Goal: Information Seeking & Learning: Learn about a topic

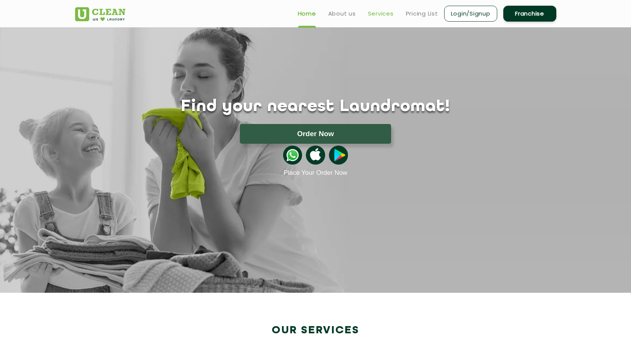
click at [382, 15] on link "Services" at bounding box center [381, 13] width 26 height 9
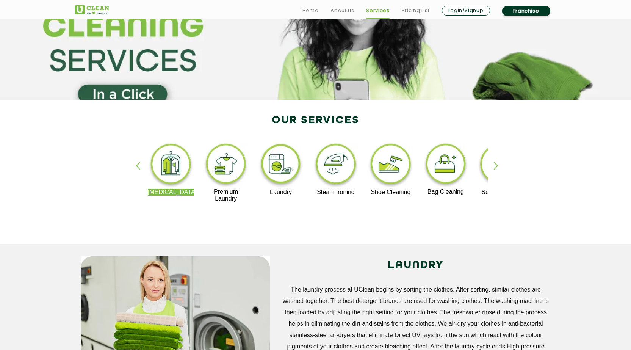
scroll to position [76, 0]
click at [496, 165] on div "button" at bounding box center [499, 171] width 11 height 21
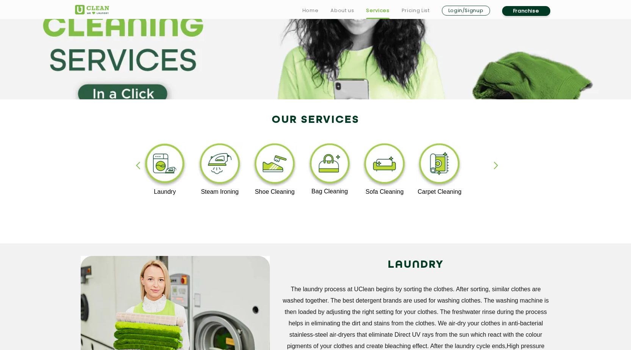
click at [496, 165] on div "button" at bounding box center [499, 171] width 11 height 21
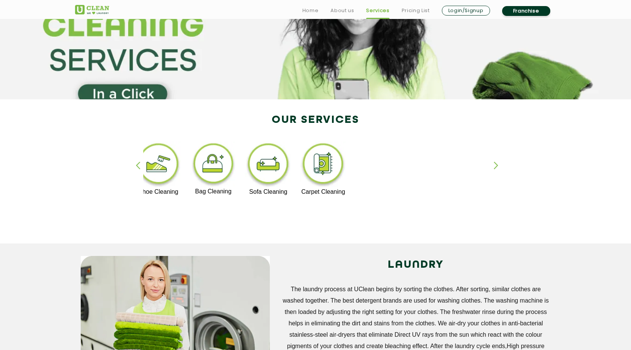
click at [496, 165] on div "button" at bounding box center [499, 171] width 11 height 21
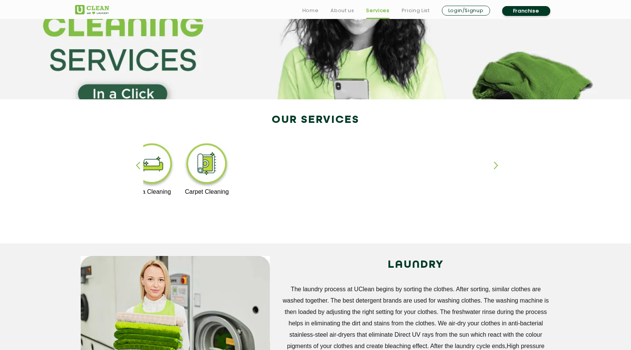
click at [496, 165] on div "button" at bounding box center [499, 171] width 11 height 21
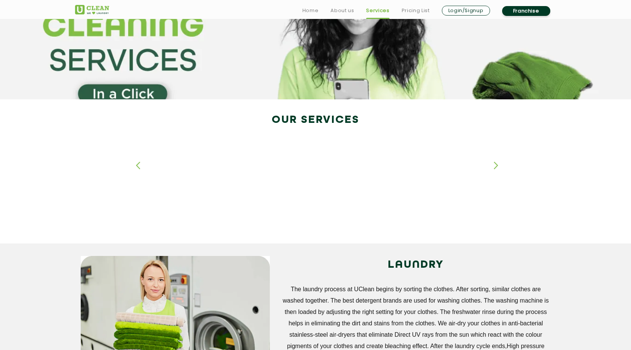
click at [496, 165] on div "button" at bounding box center [499, 171] width 11 height 21
click at [141, 166] on div "button" at bounding box center [141, 171] width 11 height 21
click at [139, 166] on div "button" at bounding box center [141, 171] width 11 height 21
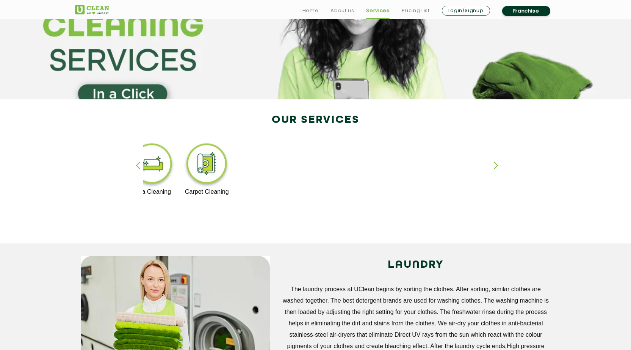
click at [139, 166] on div "button" at bounding box center [141, 171] width 11 height 21
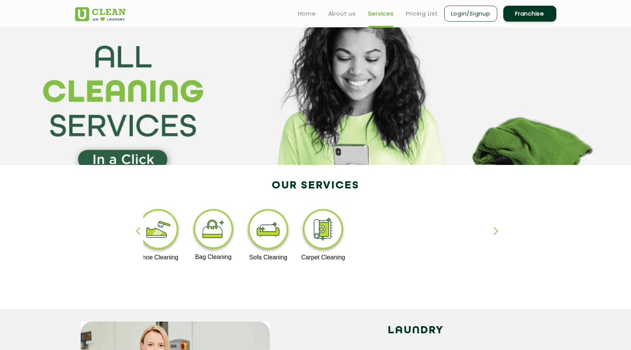
scroll to position [0, 0]
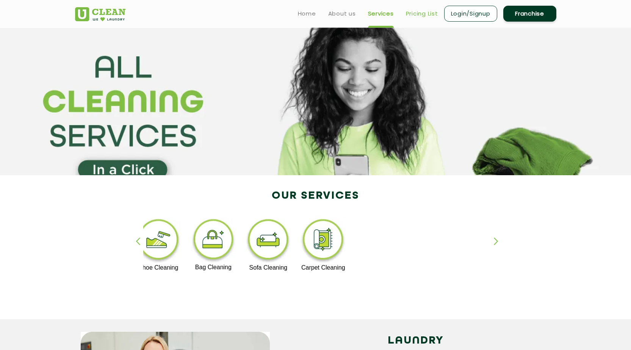
click at [417, 13] on link "Pricing List" at bounding box center [422, 13] width 32 height 9
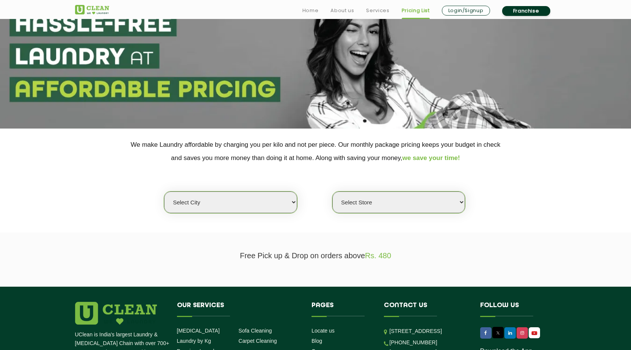
scroll to position [114, 0]
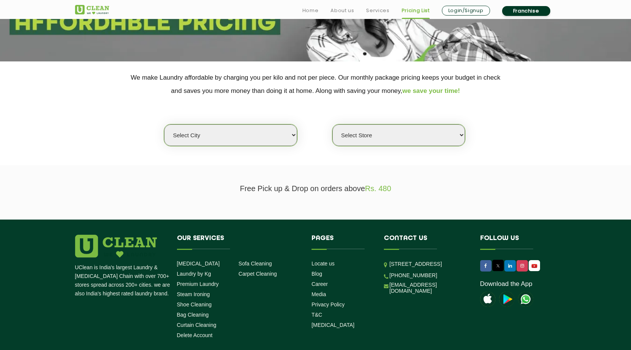
click at [242, 141] on select "Select city [GEOGRAPHIC_DATA] [GEOGRAPHIC_DATA] [GEOGRAPHIC_DATA] [GEOGRAPHIC_D…" at bounding box center [230, 135] width 133 height 22
select select "29"
click at [164, 124] on select "Select city [GEOGRAPHIC_DATA] [GEOGRAPHIC_DATA] [GEOGRAPHIC_DATA] [GEOGRAPHIC_D…" at bounding box center [230, 135] width 133 height 22
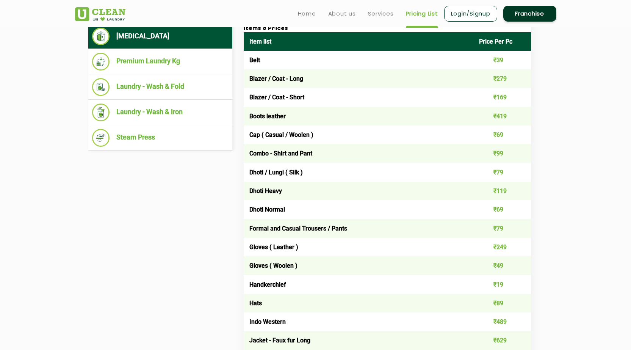
scroll to position [169, 0]
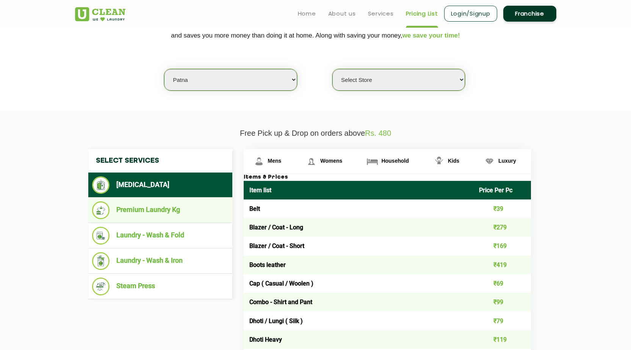
click at [152, 214] on li "Premium Laundry Kg" at bounding box center [160, 210] width 136 height 18
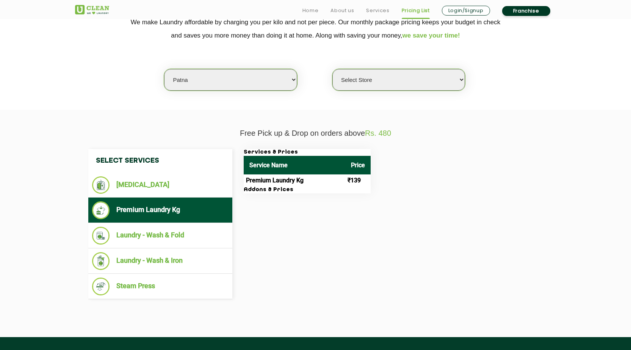
scroll to position [245, 0]
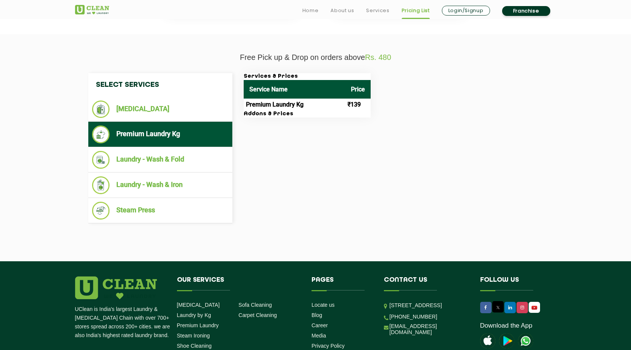
click at [279, 106] on td "Premium Laundry Kg" at bounding box center [295, 104] width 102 height 12
click at [267, 113] on h3 "Addons & Prices" at bounding box center [307, 114] width 127 height 7
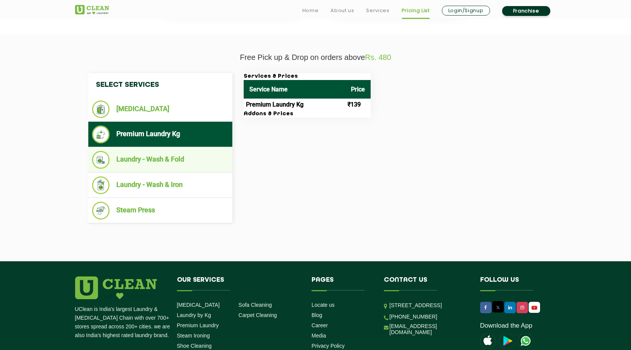
click at [164, 161] on li "Laundry - Wash & Fold" at bounding box center [160, 160] width 136 height 18
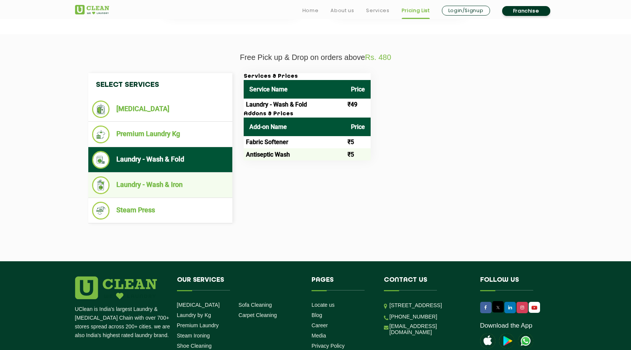
click at [153, 184] on li "Laundry - Wash & Iron" at bounding box center [160, 185] width 136 height 18
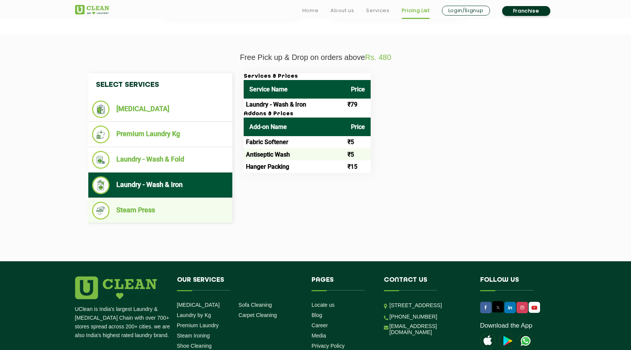
click at [151, 213] on li "Steam Press" at bounding box center [160, 211] width 136 height 18
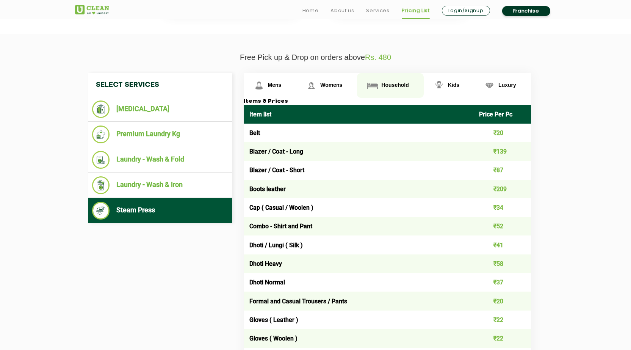
click at [377, 83] on img at bounding box center [372, 85] width 13 height 13
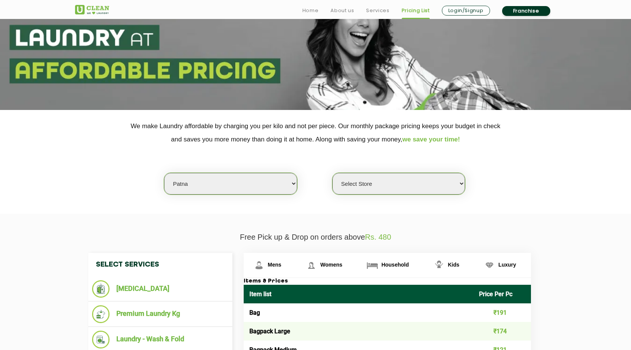
scroll to position [152, 0]
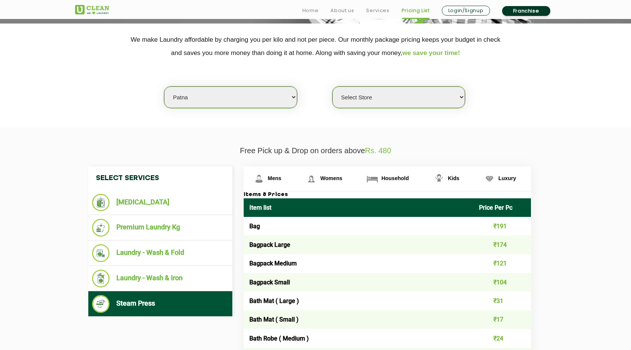
click at [381, 98] on select "Select Store UClean Jagdeopath Patna" at bounding box center [398, 97] width 133 height 22
select select "325"
click at [332, 86] on select "Select Store UClean Jagdeopath Patna" at bounding box center [398, 97] width 133 height 22
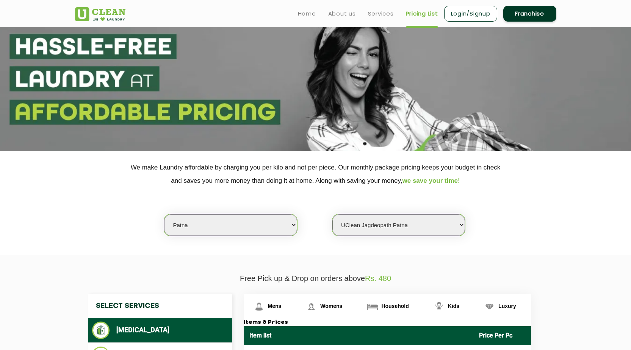
scroll to position [0, 0]
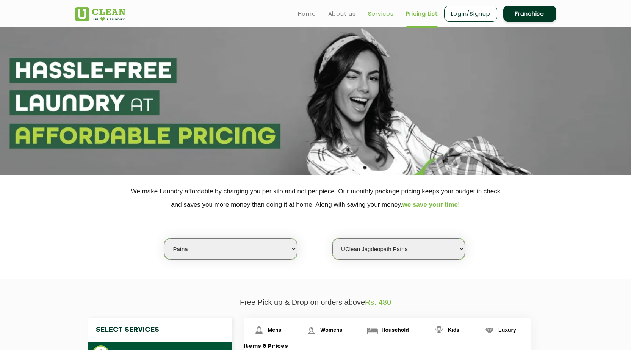
click at [381, 14] on link "Services" at bounding box center [381, 13] width 26 height 9
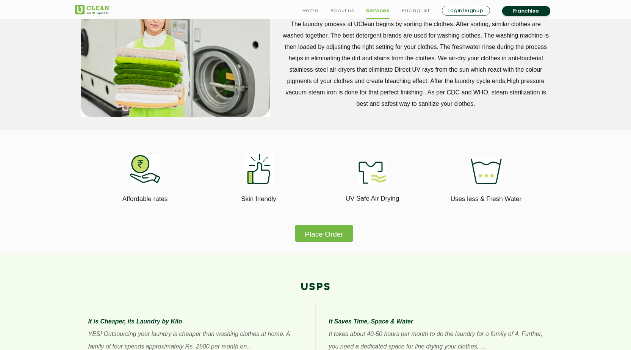
scroll to position [341, 0]
click at [377, 166] on img at bounding box center [372, 172] width 28 height 22
click at [334, 235] on button "Place Order" at bounding box center [324, 232] width 58 height 17
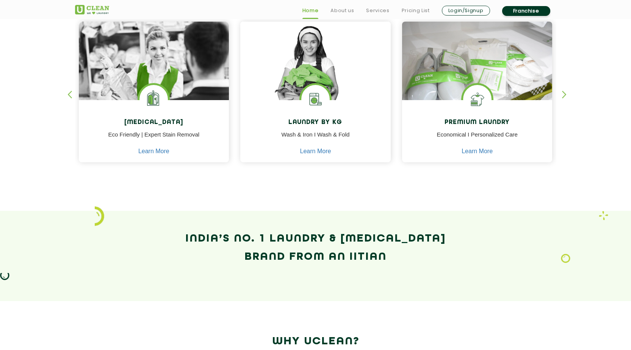
scroll to position [341, 0]
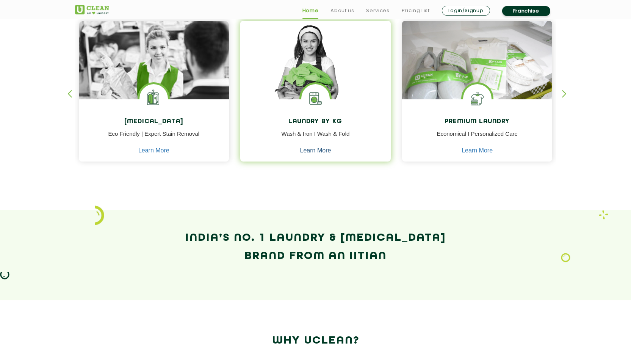
click at [311, 150] on link "Learn More" at bounding box center [315, 150] width 31 height 7
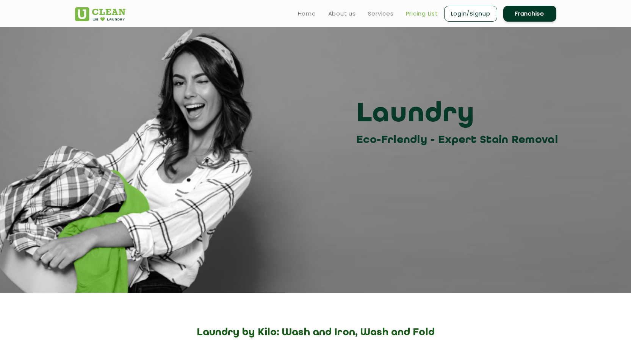
click at [421, 16] on link "Pricing List" at bounding box center [422, 13] width 32 height 9
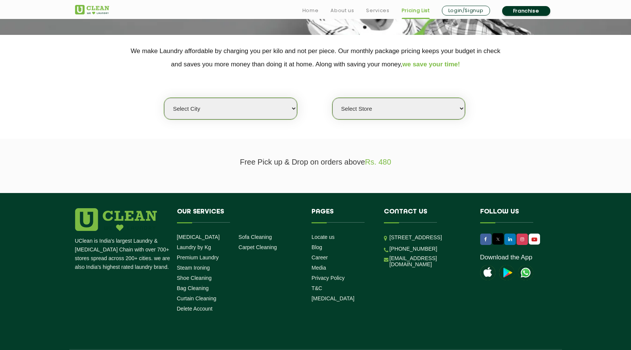
scroll to position [127, 0]
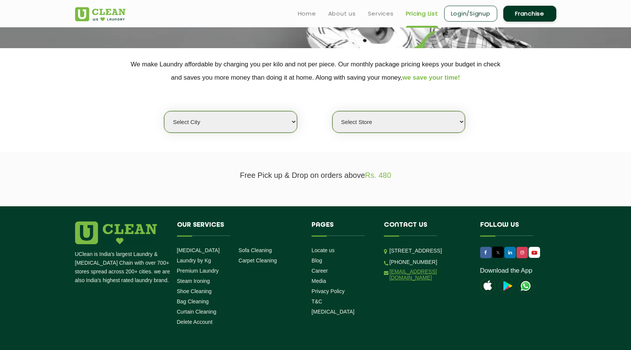
click at [410, 280] on link "[EMAIL_ADDRESS][DOMAIN_NAME]" at bounding box center [428, 274] width 79 height 12
drag, startPoint x: 442, startPoint y: 298, endPoint x: 389, endPoint y: 299, distance: 52.7
click at [389, 281] on li "[EMAIL_ADDRESS][DOMAIN_NAME]" at bounding box center [426, 274] width 85 height 13
copy link "[EMAIL_ADDRESS][DOMAIN_NAME]"
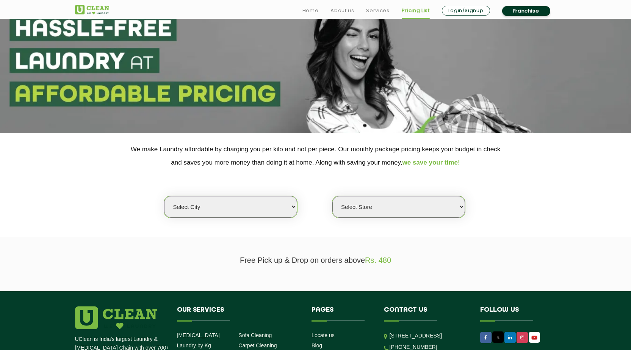
scroll to position [152, 0]
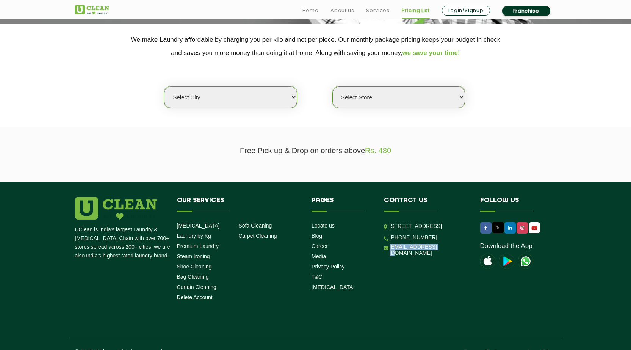
click at [259, 93] on select "Select city [GEOGRAPHIC_DATA] [GEOGRAPHIC_DATA] [GEOGRAPHIC_DATA] [GEOGRAPHIC_D…" at bounding box center [230, 97] width 133 height 22
select select "29"
click at [164, 86] on select "Select city [GEOGRAPHIC_DATA] [GEOGRAPHIC_DATA] [GEOGRAPHIC_DATA] [GEOGRAPHIC_D…" at bounding box center [230, 97] width 133 height 22
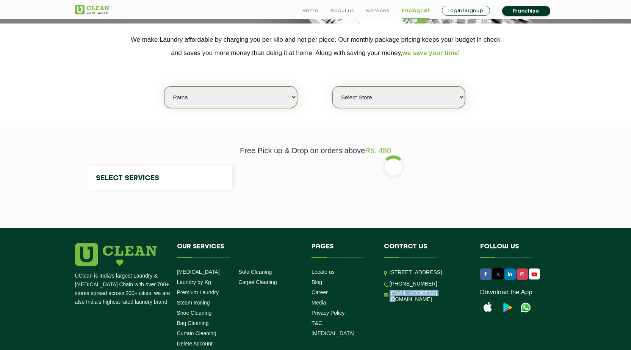
select select "0"
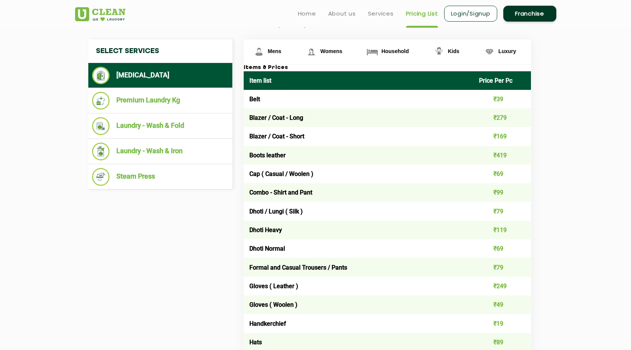
scroll to position [265, 0]
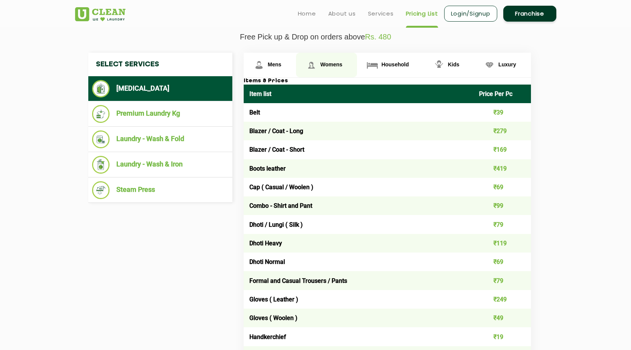
click at [318, 66] on img at bounding box center [311, 64] width 13 height 13
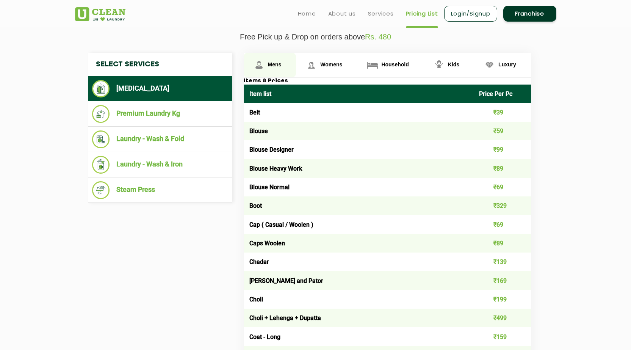
click at [269, 68] on link "Mens" at bounding box center [270, 65] width 53 height 25
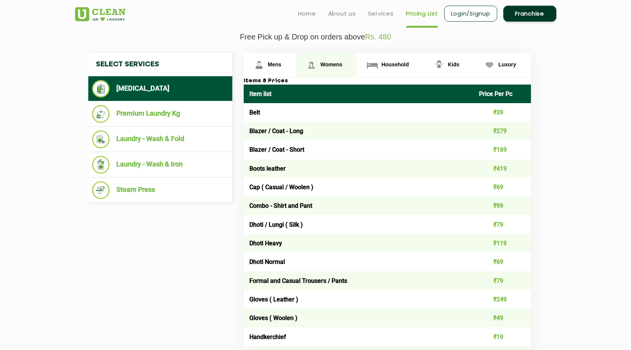
click at [310, 66] on img at bounding box center [311, 64] width 13 height 13
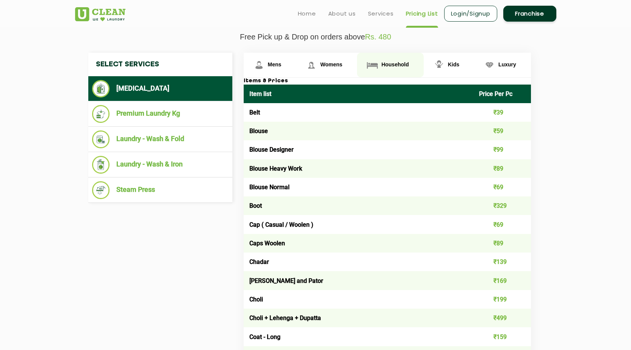
click at [390, 66] on span "Household" at bounding box center [394, 64] width 27 height 6
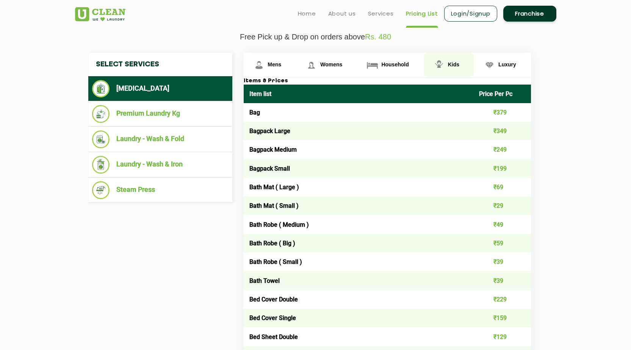
click at [456, 59] on link "Kids" at bounding box center [449, 65] width 50 height 25
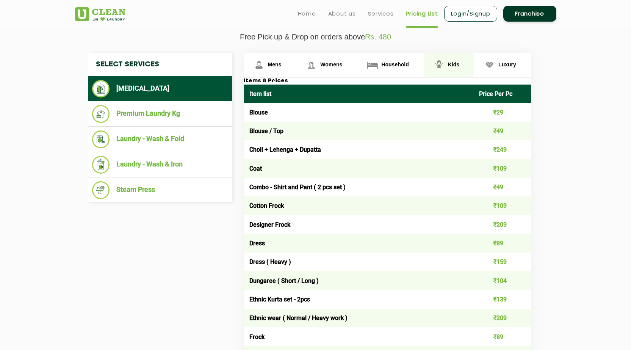
click at [442, 67] on img at bounding box center [438, 64] width 13 height 13
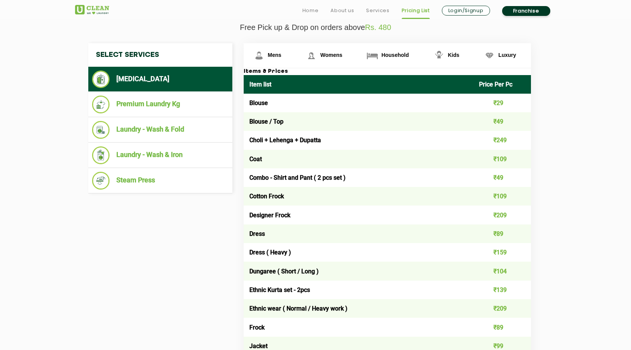
scroll to position [303, 0]
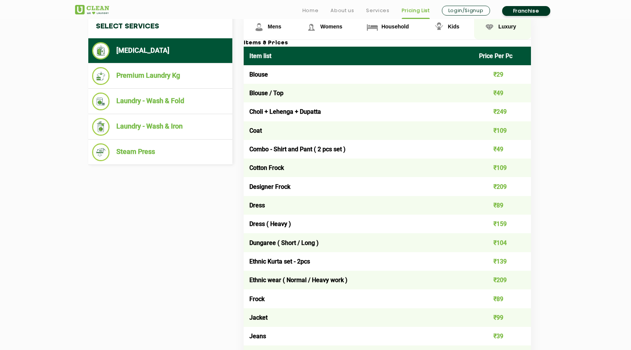
click at [500, 31] on link "Luxury" at bounding box center [502, 27] width 57 height 25
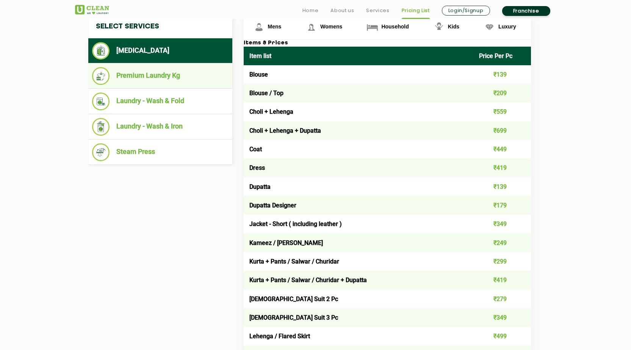
click at [147, 79] on li "Premium Laundry Kg" at bounding box center [160, 76] width 136 height 18
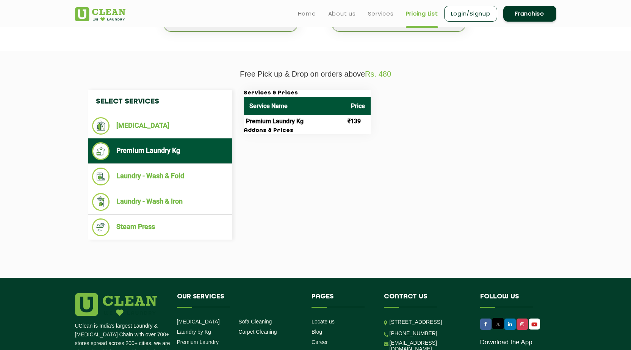
scroll to position [227, 0]
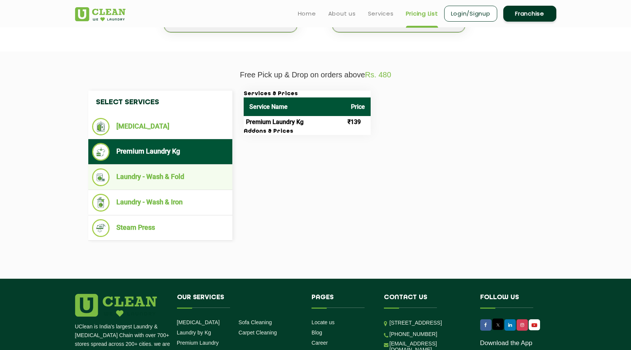
click at [153, 182] on li "Laundry - Wash & Fold" at bounding box center [160, 177] width 136 height 18
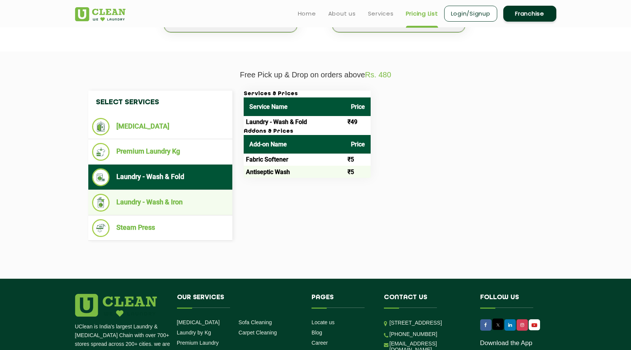
click at [200, 210] on li "Laundry - Wash & Iron" at bounding box center [160, 203] width 136 height 18
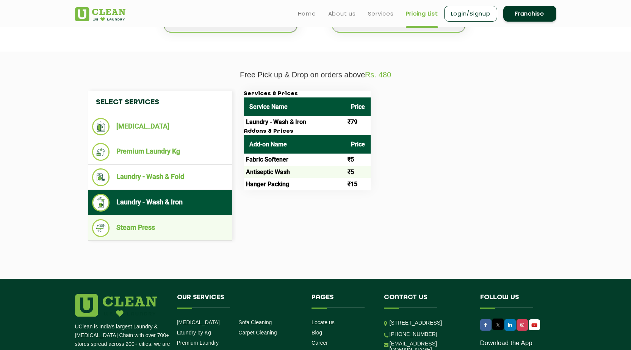
click at [135, 230] on li "Steam Press" at bounding box center [160, 228] width 136 height 18
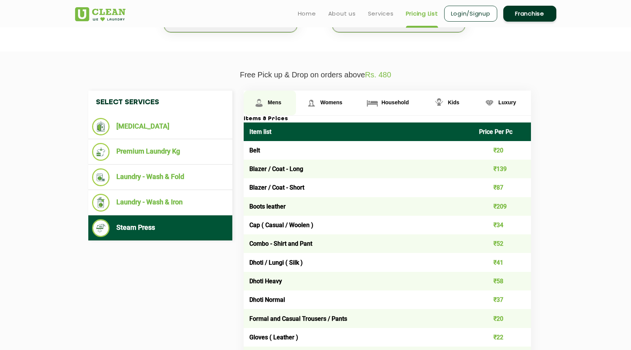
click at [275, 103] on span "Mens" at bounding box center [275, 102] width 14 height 6
click at [324, 105] on span "Womens" at bounding box center [331, 102] width 22 height 6
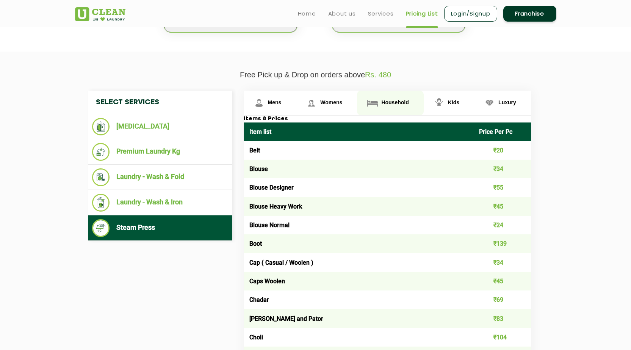
click at [386, 103] on span "Household" at bounding box center [394, 102] width 27 height 6
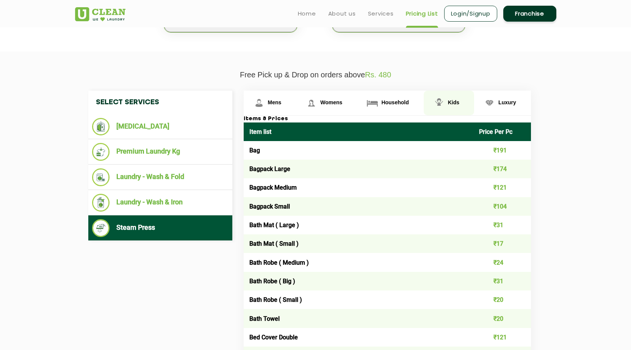
click at [448, 105] on span "Kids" at bounding box center [453, 102] width 11 height 6
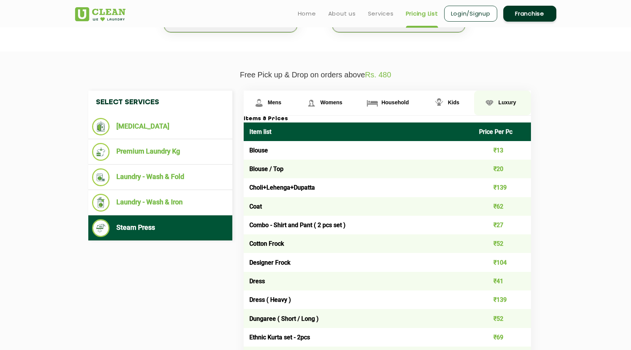
click at [499, 99] on span "Luxury" at bounding box center [507, 102] width 18 height 6
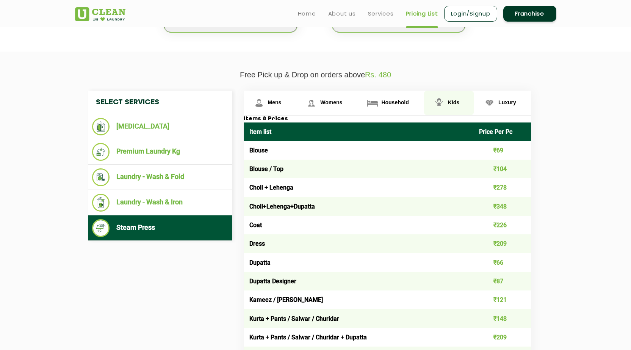
click at [445, 106] on img at bounding box center [438, 102] width 13 height 13
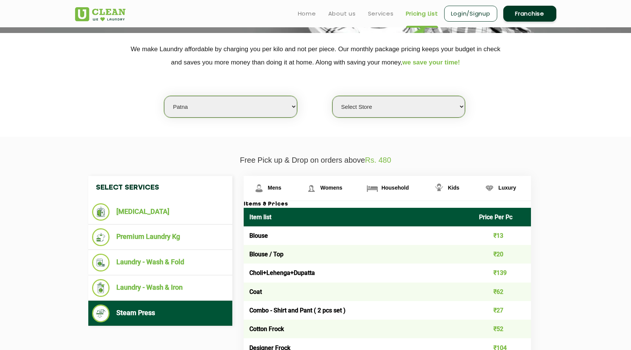
scroll to position [0, 0]
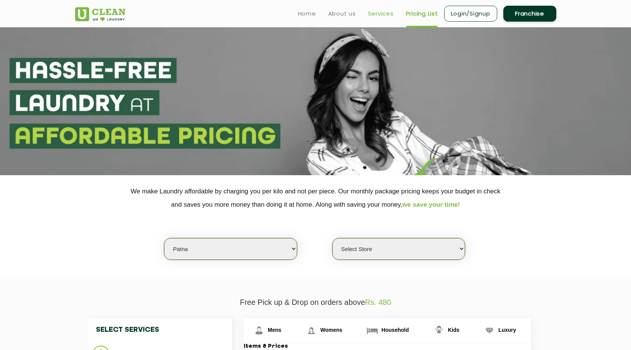
click at [380, 14] on link "Services" at bounding box center [381, 13] width 26 height 9
